Goal: Answer question/provide support

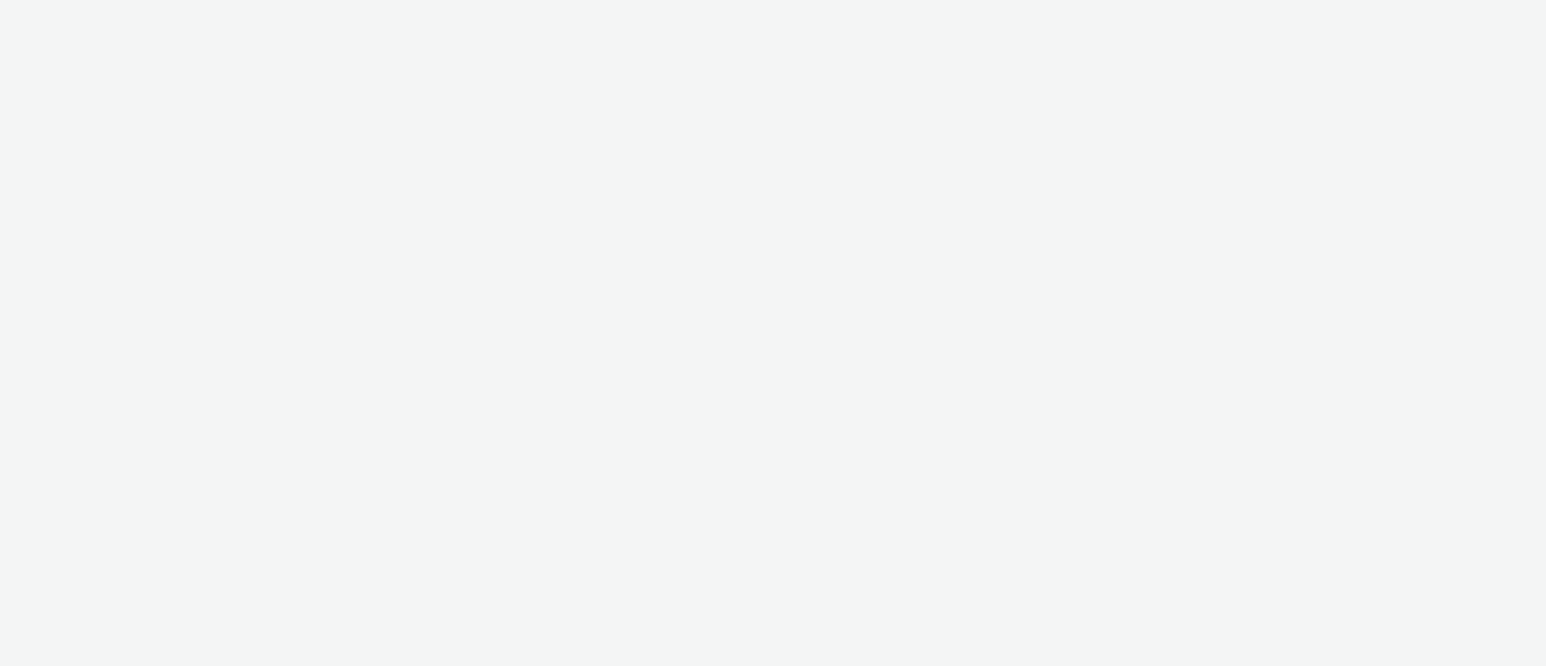
select select "23ac11bc-76f7-45aa-bb6e-913a84dd47ea"
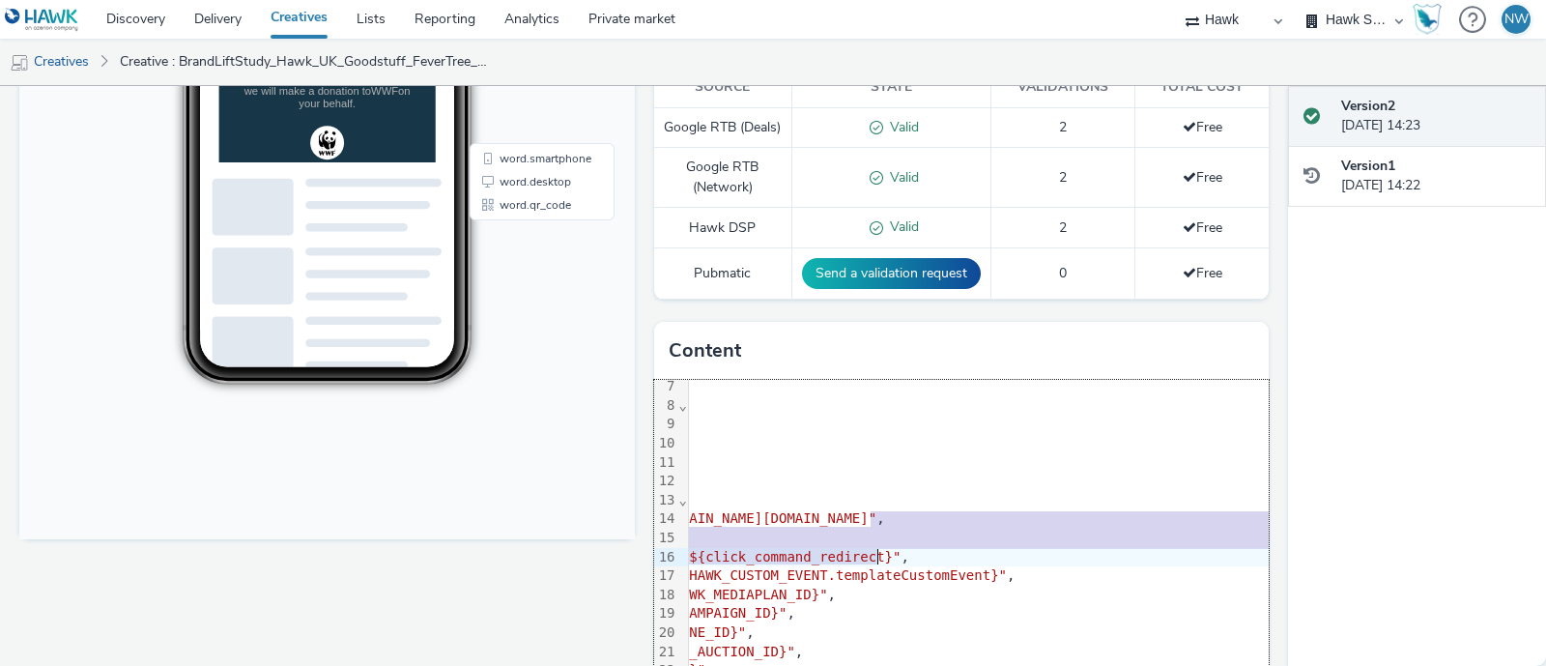
scroll to position [120, 523]
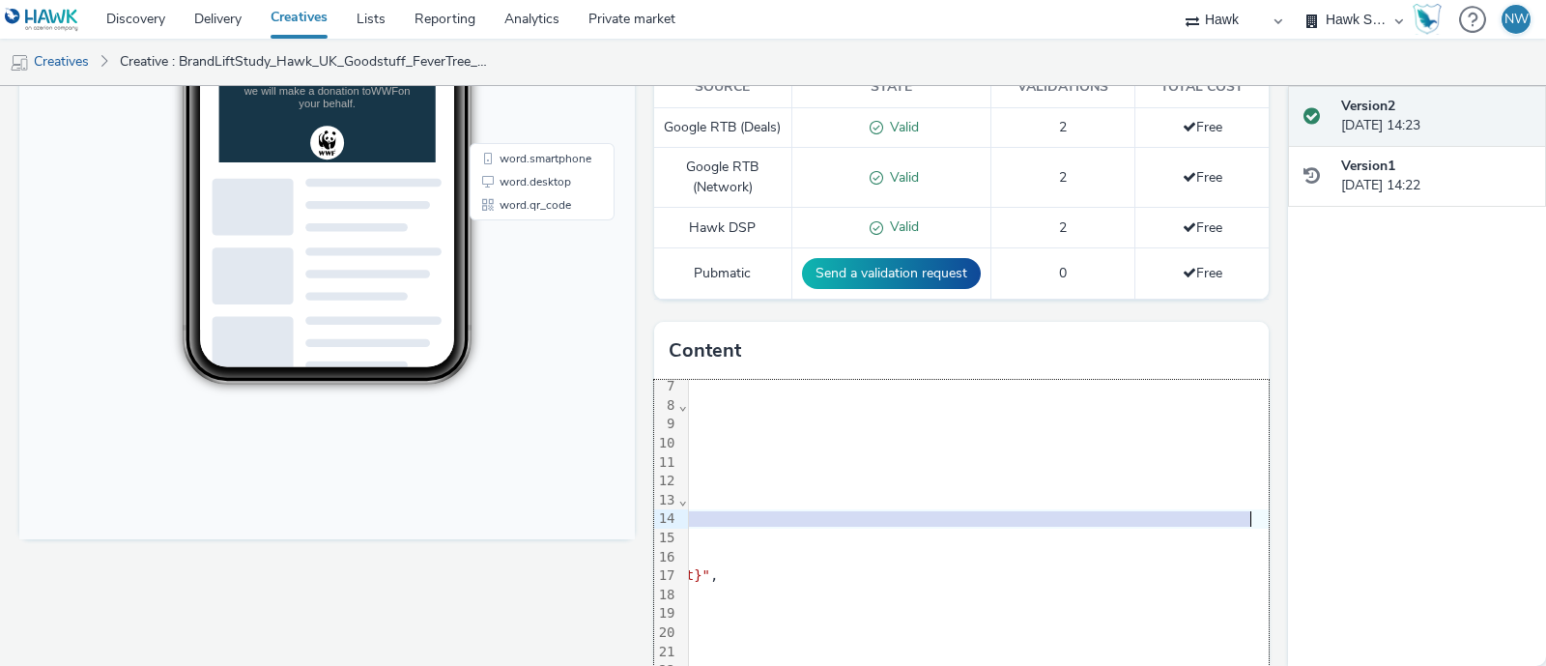
drag, startPoint x: 1068, startPoint y: 538, endPoint x: 1217, endPoint y: 540, distance: 148.9
click at [580, 526] on span ""[URL][DOMAIN_NAME][DOMAIN_NAME]"" at bounding box center [445, 517] width 269 height 15
copy span "[DOMAIN_NAME][URL]"
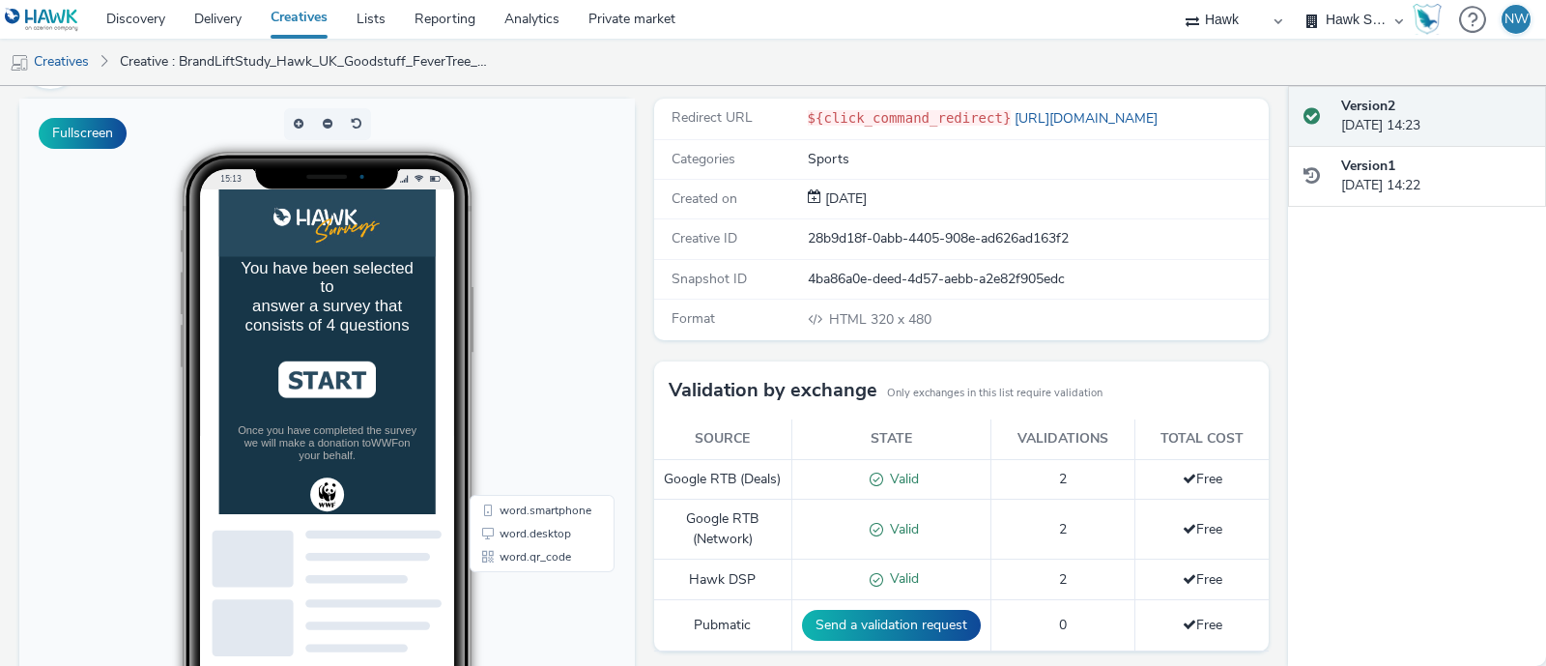
scroll to position [0, 0]
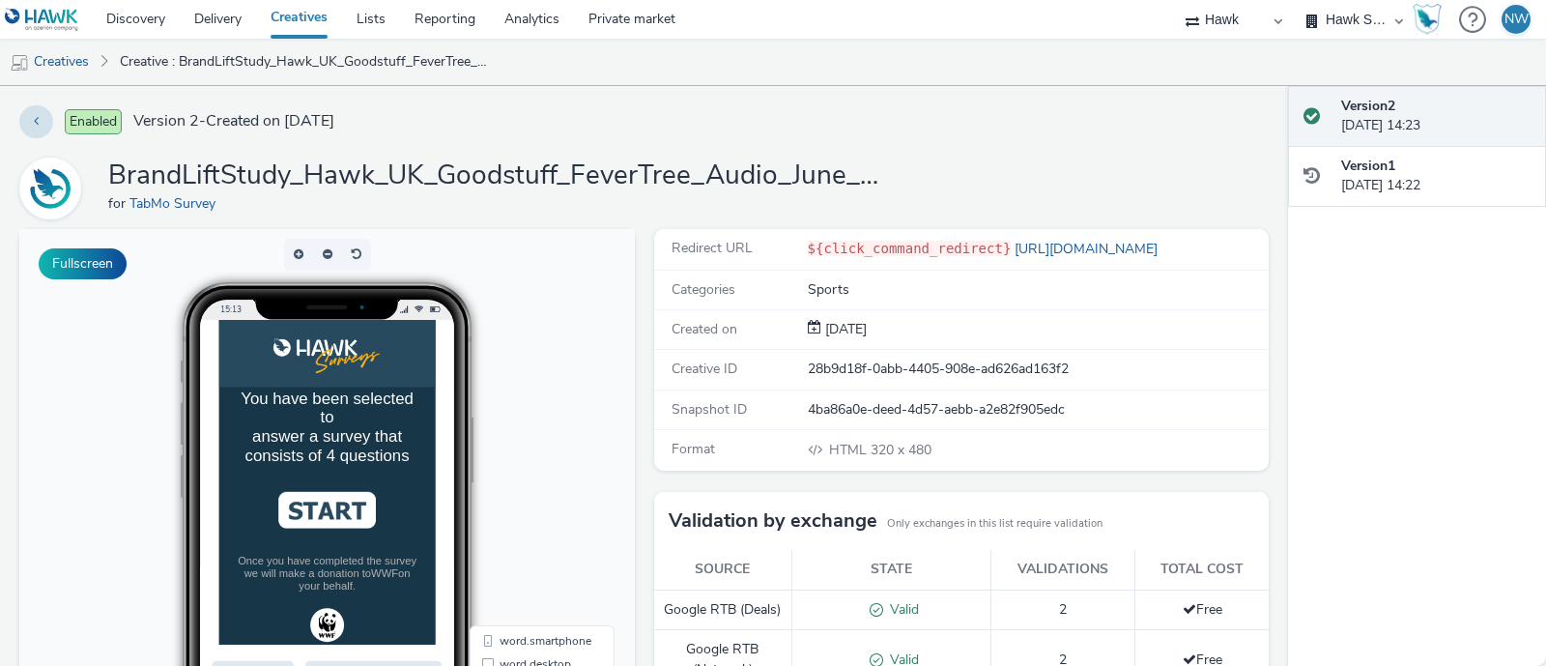
click at [796, 147] on div "Enabled Version 2 - Created on [DATE] BrandLiftStudy_Hawk_UK_Goodstuff_FeverTre…" at bounding box center [644, 376] width 1288 height 580
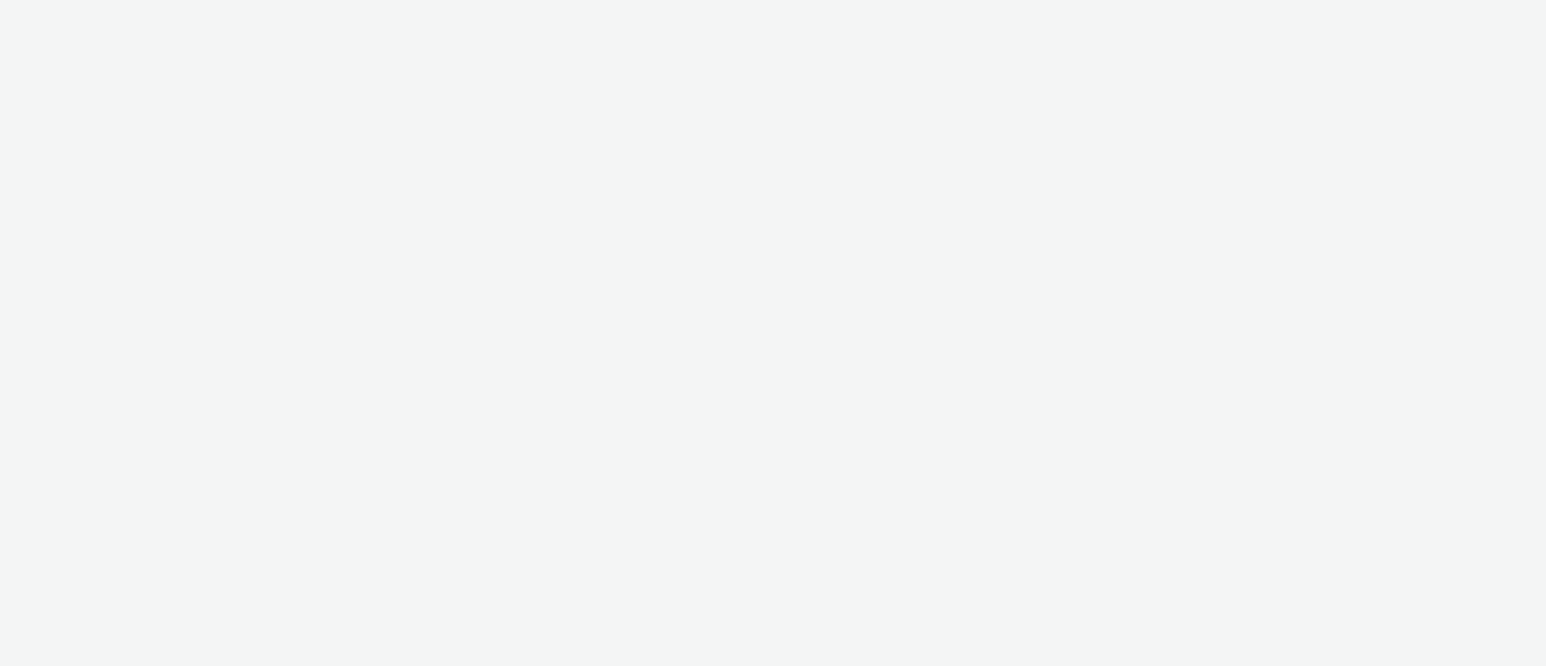
select select "23ac11bc-76f7-45aa-bb6e-913a84dd47ea"
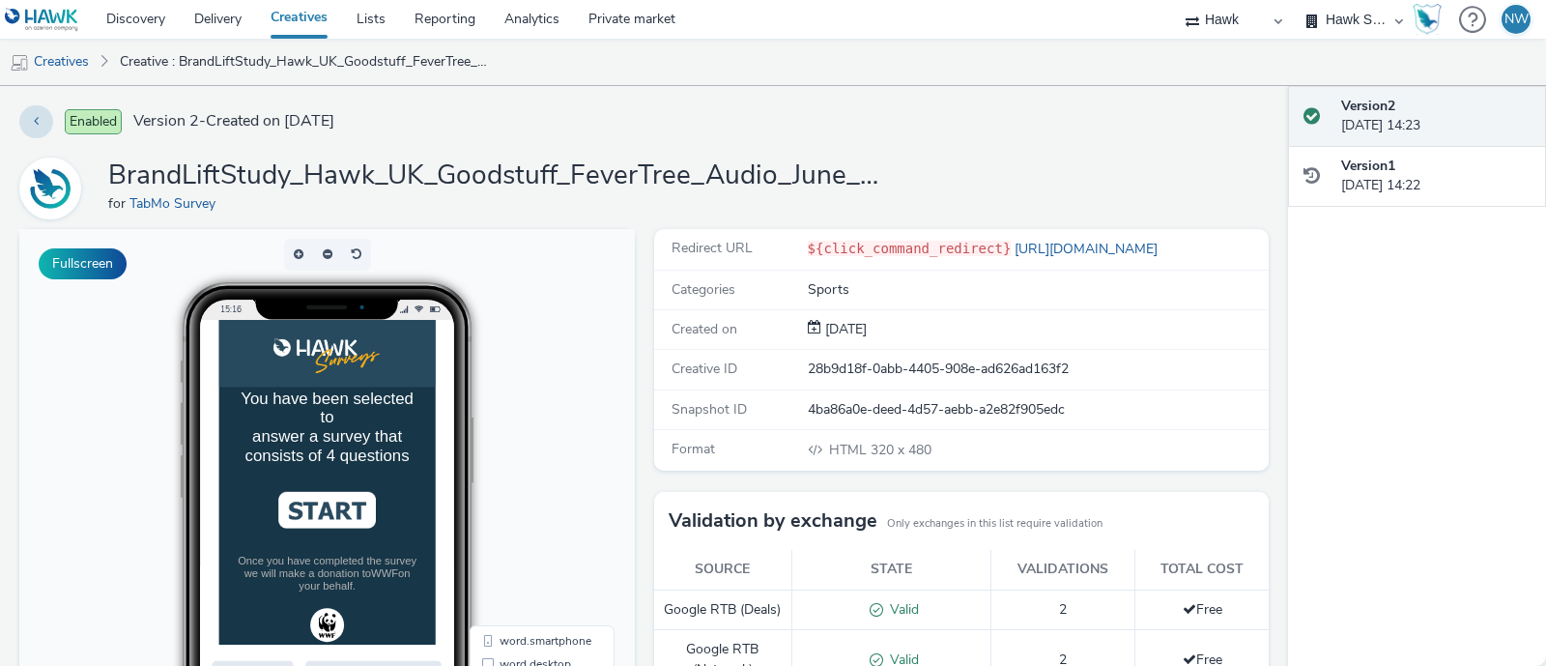
click at [384, 618] on img at bounding box center [372, 591] width 139 height 52
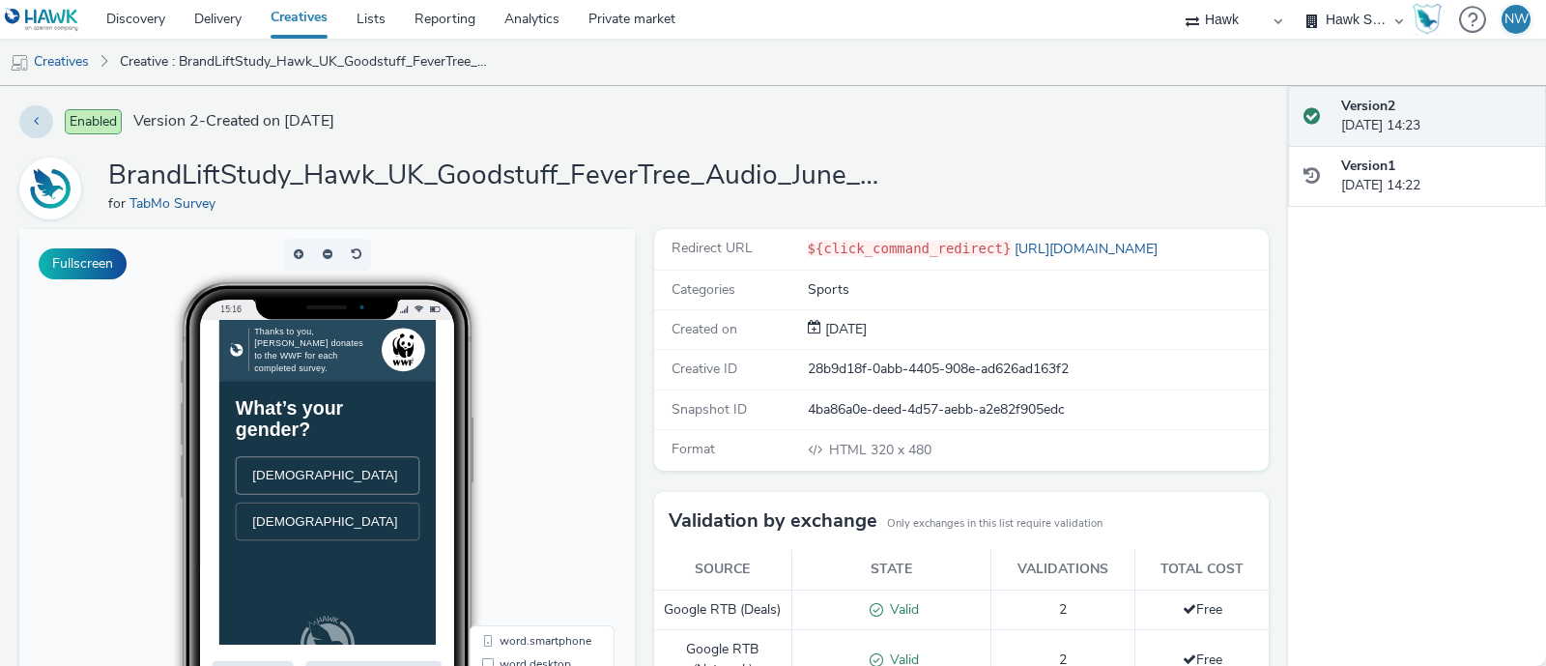
click at [368, 558] on li "[DEMOGRAPHIC_DATA]" at bounding box center [373, 542] width 263 height 54
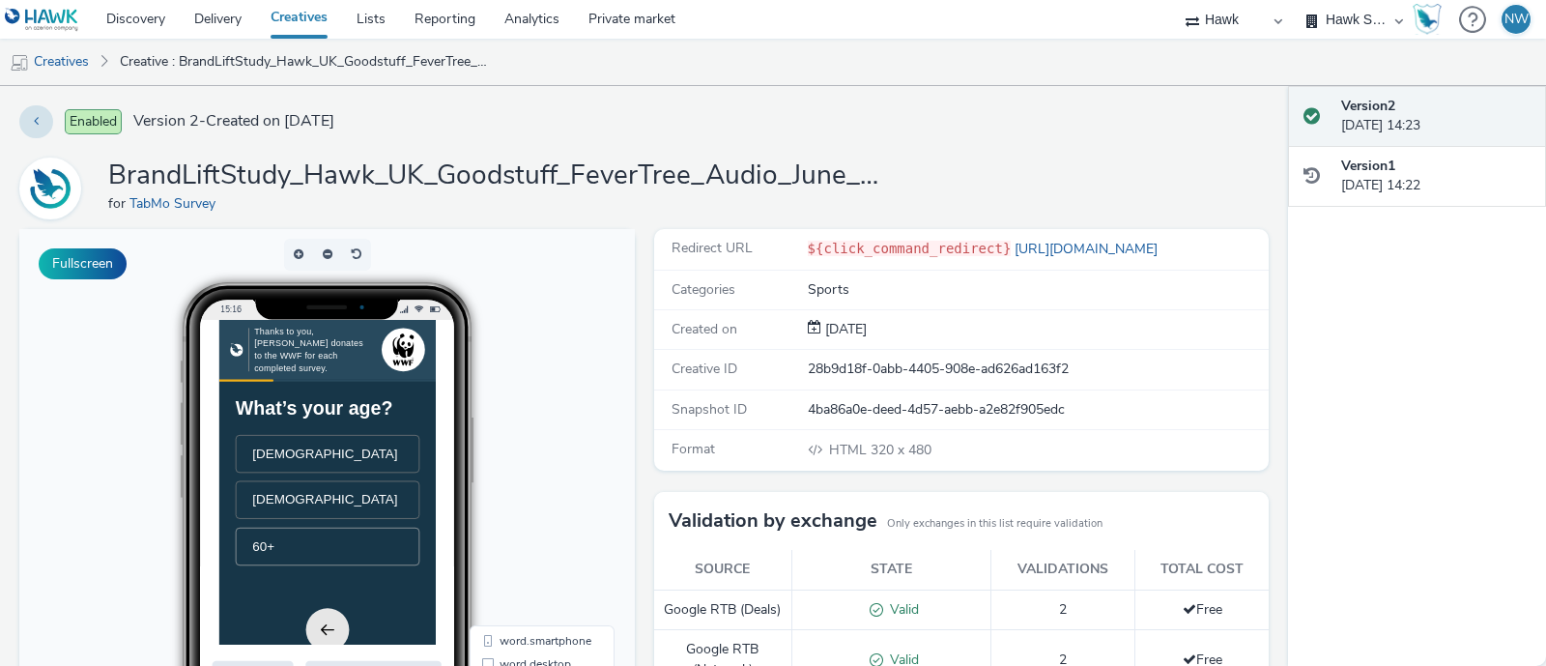
click at [379, 649] on li "60+" at bounding box center [373, 644] width 263 height 54
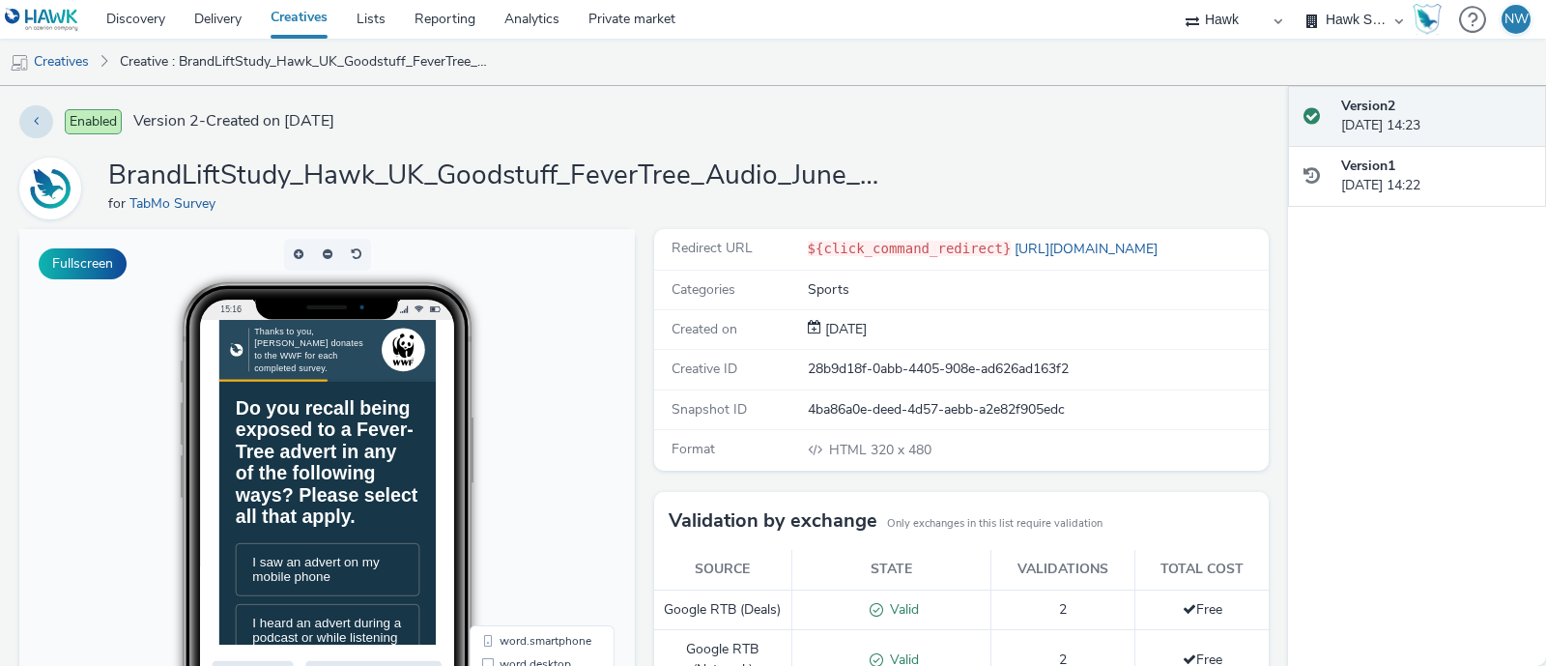
click at [377, 538] on h1 "Do you recall being exposed to a Fever-Tree advert in any of the following ways…" at bounding box center [373, 524] width 263 height 186
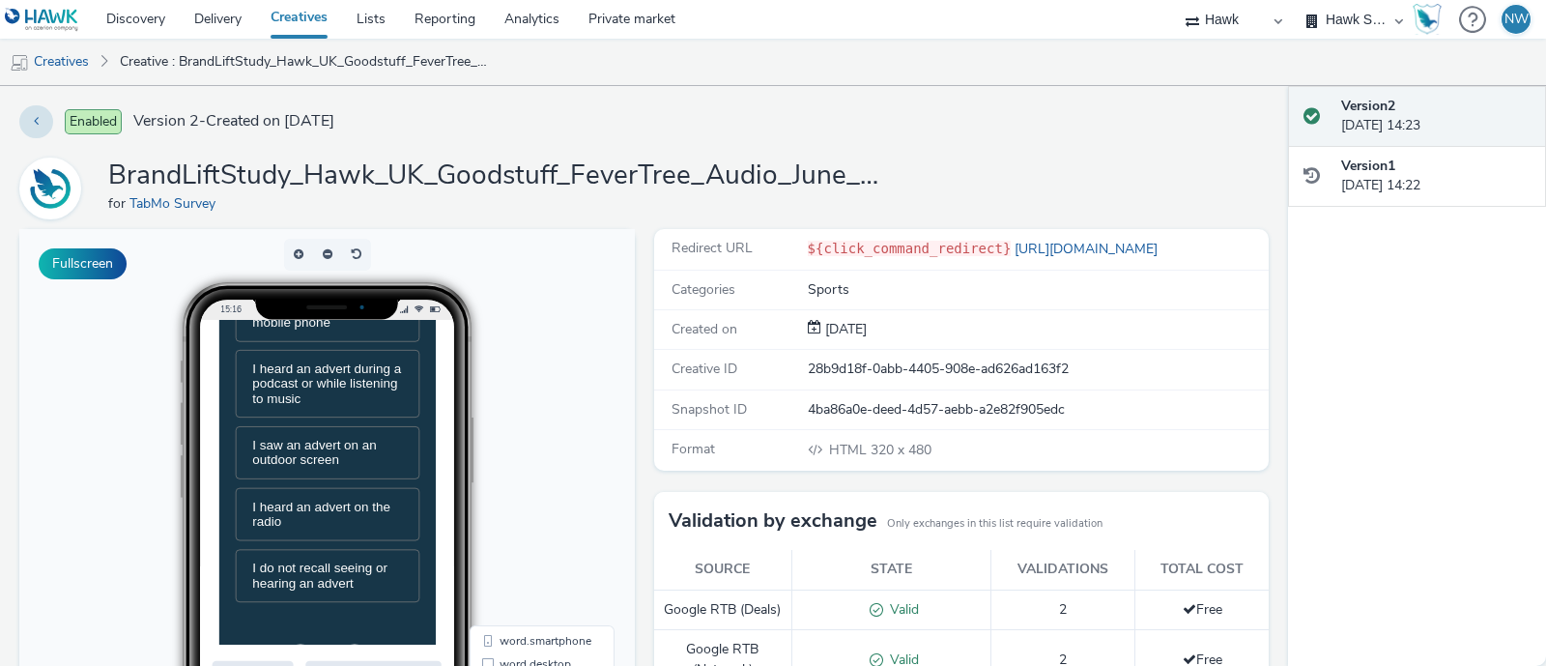
click at [983, 141] on div "Enabled Version 2 - Created on [DATE] BrandLiftStudy_Hawk_UK_Goodstuff_FeverTre…" at bounding box center [644, 376] width 1288 height 580
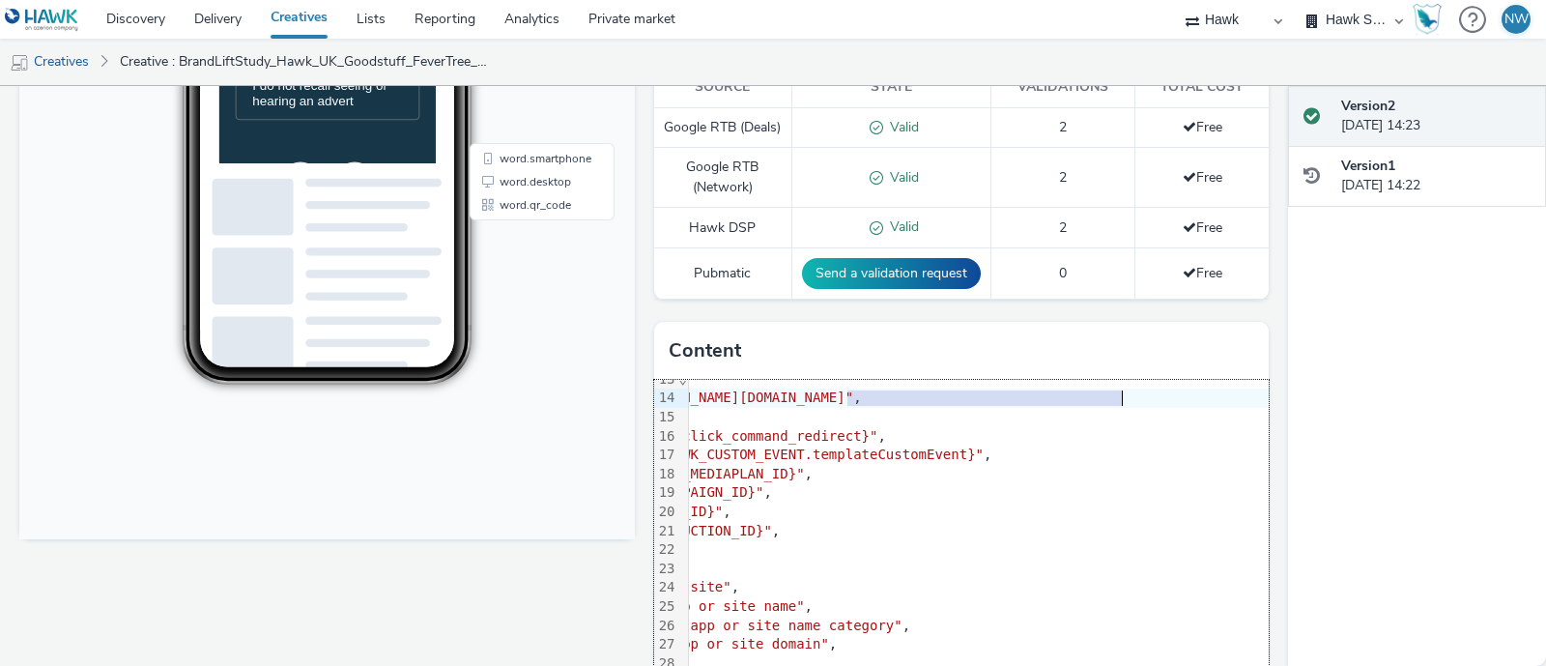
scroll to position [241, 523]
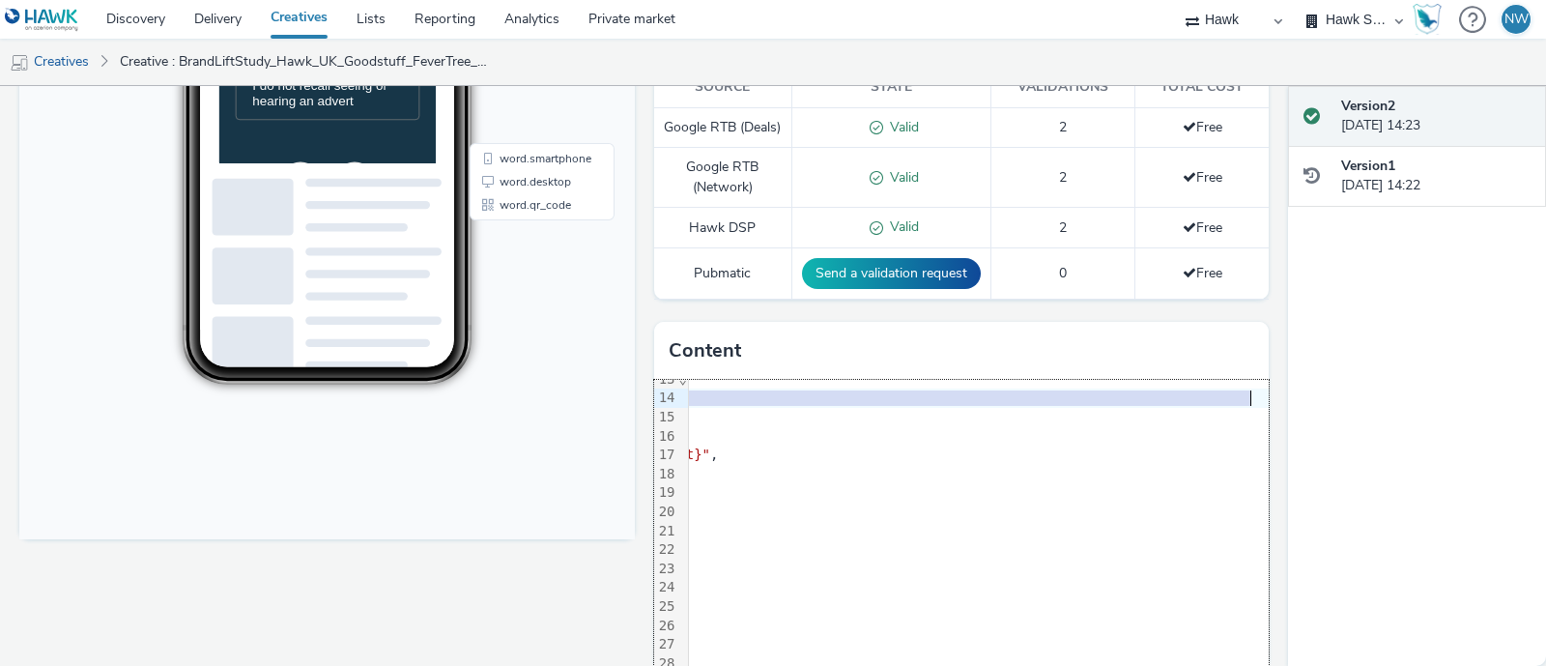
drag, startPoint x: 1063, startPoint y: 418, endPoint x: 1215, endPoint y: 420, distance: 151.8
click at [1215, 408] on div "surveyUrl : "https://s3-eu-west-1.amazonaws.com/static.tabmo.io/creatives/uk/20…" at bounding box center [730, 398] width 1079 height 19
copy span "[DOMAIN_NAME][URL]"
